Goal: Information Seeking & Learning: Learn about a topic

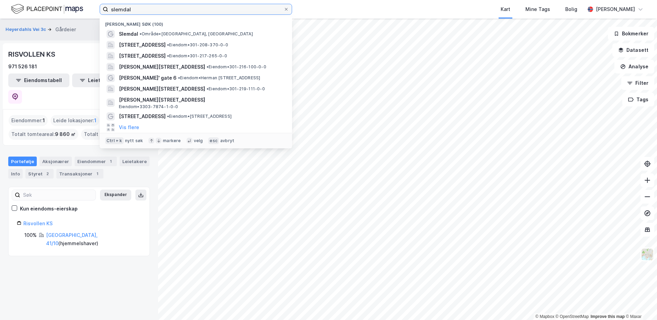
drag, startPoint x: 134, startPoint y: 10, endPoint x: 63, endPoint y: -6, distance: 73.3
click at [63, 0] on html "slemdal Nylige søk (100) [GEOGRAPHIC_DATA] • Område • [GEOGRAPHIC_DATA], [STREE…" at bounding box center [328, 160] width 657 height 320
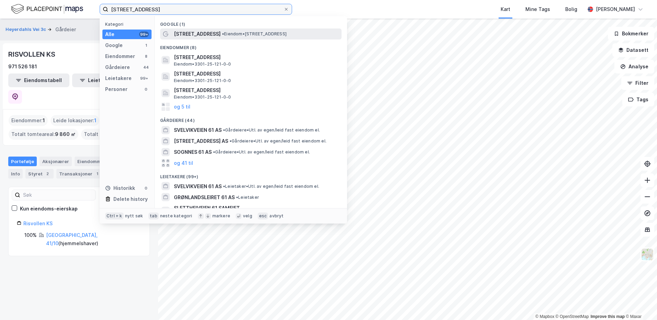
type input "[STREET_ADDRESS]"
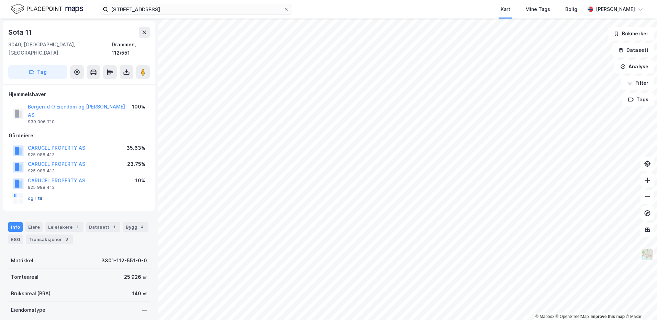
click at [0, 0] on button "og 1 til" at bounding box center [0, 0] width 0 height 0
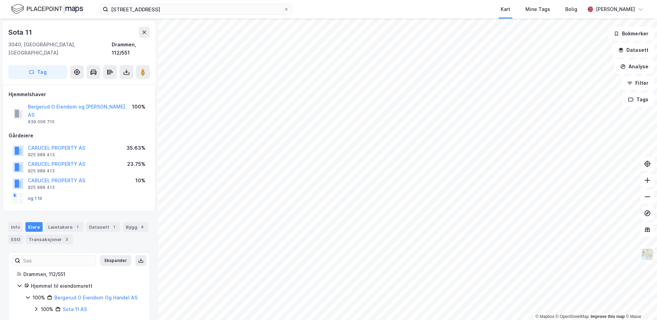
click at [0, 0] on button "og 1 til" at bounding box center [0, 0] width 0 height 0
click at [0, 0] on button "Bergerud O Eiendom og [PERSON_NAME] AS" at bounding box center [0, 0] width 0 height 0
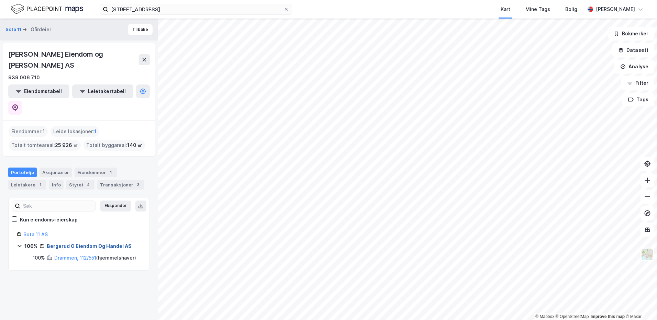
click at [82, 243] on link "Bergerud O Eiendom Og Handel AS" at bounding box center [89, 246] width 85 height 6
click at [55, 168] on div "Aksjonærer" at bounding box center [55, 173] width 32 height 10
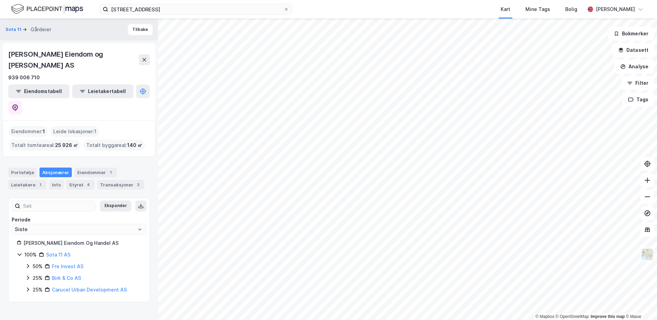
click at [30, 263] on icon at bounding box center [27, 265] width 5 height 5
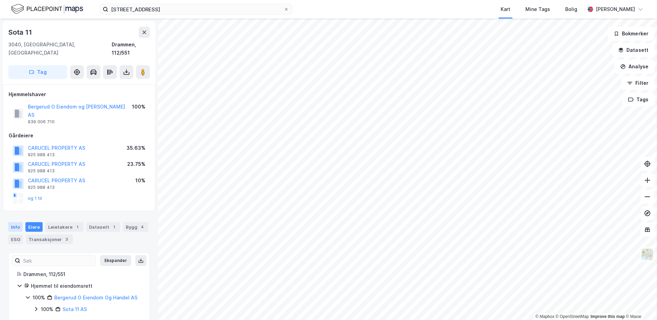
click at [13, 222] on div "Info" at bounding box center [15, 227] width 14 height 10
